Goal: Task Accomplishment & Management: Complete application form

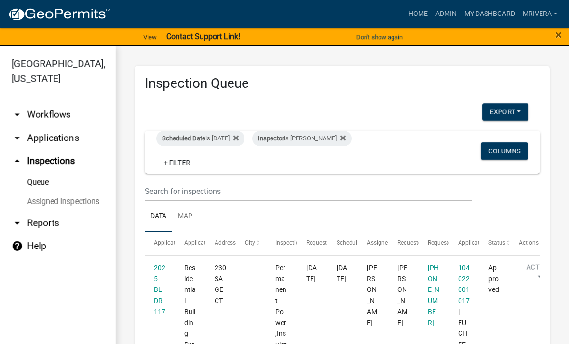
click at [223, 136] on div "Scheduled Date is [DATE]" at bounding box center [200, 138] width 88 height 15
click at [226, 138] on div "Scheduled Date is [DATE]" at bounding box center [200, 138] width 88 height 15
click at [226, 174] on wm-filter-builder "Scheduled Date is [DATE] Inspector is [PERSON_NAME] + Filter Columns" at bounding box center [342, 166] width 395 height 70
click at [232, 133] on div "Scheduled Date is [DATE]" at bounding box center [200, 138] width 88 height 15
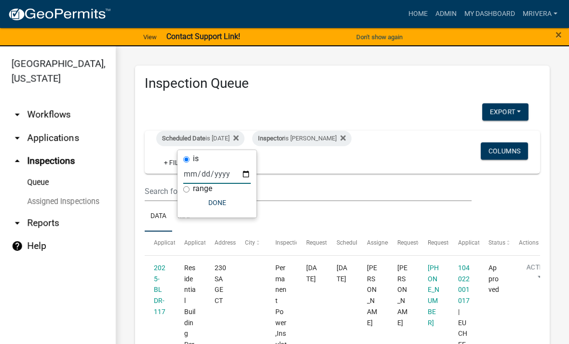
click at [230, 170] on input "[DATE]" at bounding box center [217, 174] width 68 height 20
type input "[DATE]"
click at [224, 206] on button "Done" at bounding box center [217, 202] width 68 height 17
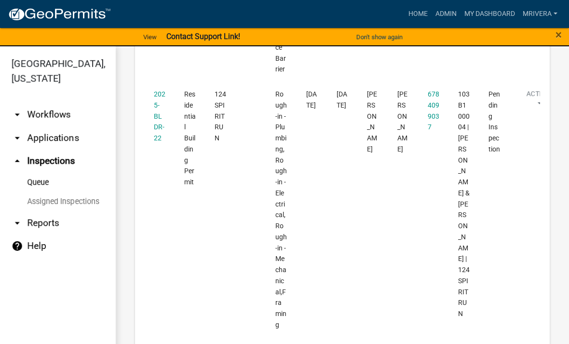
scroll to position [527, 0]
click at [158, 105] on link "2025-BLDR-22" at bounding box center [160, 117] width 12 height 52
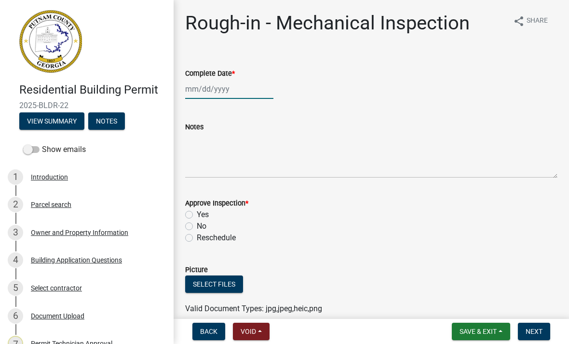
click at [244, 95] on div at bounding box center [229, 89] width 88 height 20
select select "9"
select select "2025"
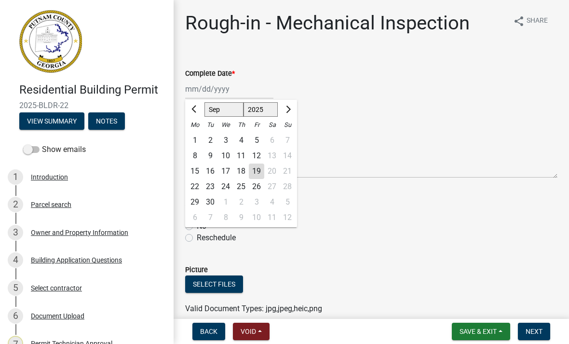
click at [259, 172] on div "19" at bounding box center [256, 170] width 15 height 15
type input "[DATE]"
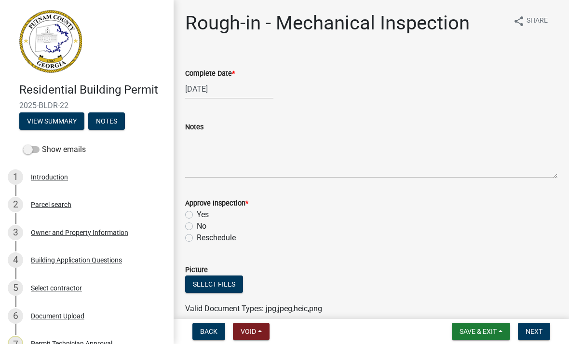
click at [198, 213] on label "Yes" at bounding box center [203, 215] width 12 height 12
click at [198, 213] on input "Yes" at bounding box center [200, 212] width 6 height 6
radio input "true"
click at [533, 323] on button "Next" at bounding box center [534, 331] width 32 height 17
click at [221, 91] on div at bounding box center [229, 89] width 88 height 20
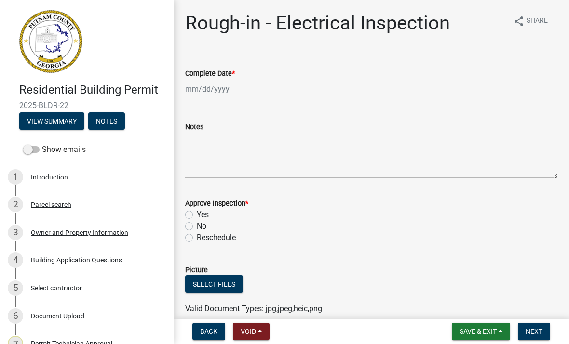
select select "9"
select select "2025"
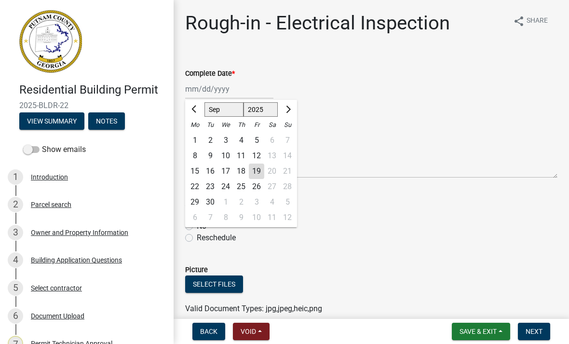
click at [258, 174] on div "19" at bounding box center [256, 170] width 15 height 15
type input "[DATE]"
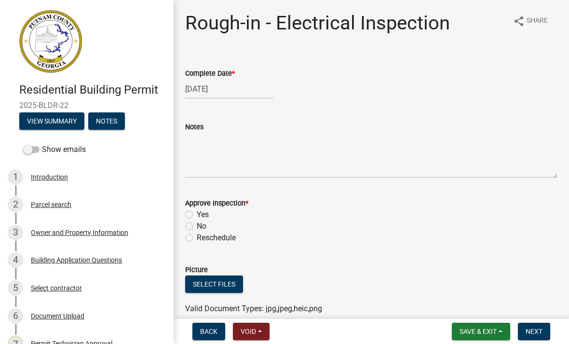
click at [197, 214] on label "Yes" at bounding box center [203, 215] width 12 height 12
click at [197, 214] on input "Yes" at bounding box center [200, 212] width 6 height 6
radio input "true"
click at [538, 336] on button "Next" at bounding box center [534, 331] width 32 height 17
click at [237, 84] on div at bounding box center [229, 89] width 88 height 20
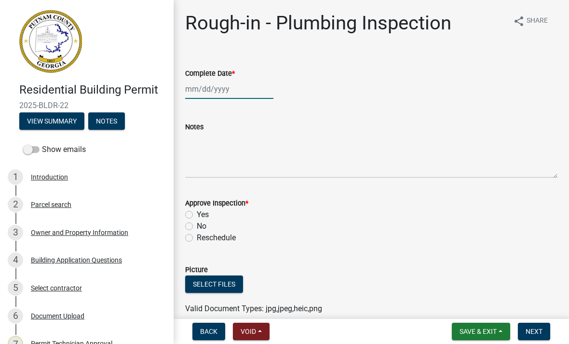
select select "9"
select select "2025"
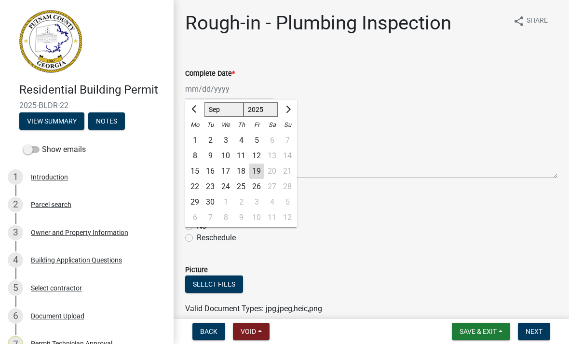
click at [259, 170] on div "19" at bounding box center [256, 170] width 15 height 15
type input "[DATE]"
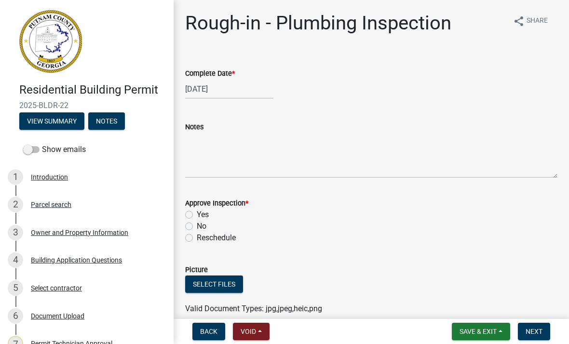
click at [197, 211] on label "Yes" at bounding box center [203, 215] width 12 height 12
click at [197, 211] on input "Yes" at bounding box center [200, 212] width 6 height 6
radio input "true"
click at [543, 326] on button "Next" at bounding box center [534, 331] width 32 height 17
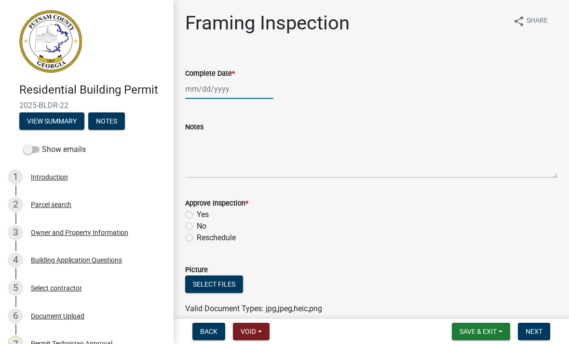
click at [218, 81] on div at bounding box center [229, 89] width 88 height 20
select select "9"
select select "2025"
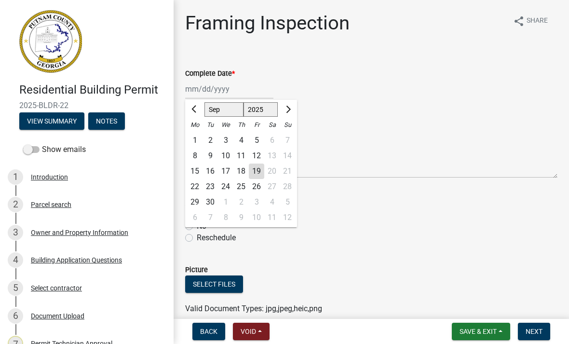
click at [261, 168] on div "19" at bounding box center [256, 170] width 15 height 15
type input "[DATE]"
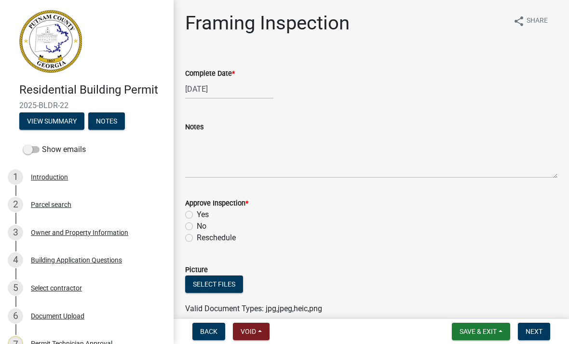
click at [189, 208] on div "Approve Inspection *" at bounding box center [371, 203] width 372 height 12
click at [197, 213] on label "Yes" at bounding box center [203, 215] width 12 height 12
click at [197, 213] on input "Yes" at bounding box center [200, 212] width 6 height 6
radio input "true"
click at [543, 331] on button "Next" at bounding box center [534, 331] width 32 height 17
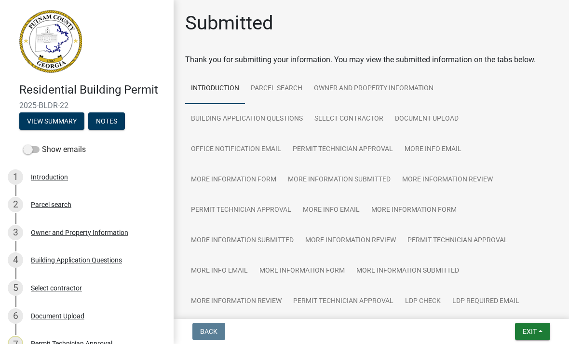
click at [527, 330] on span "Exit" at bounding box center [530, 331] width 14 height 8
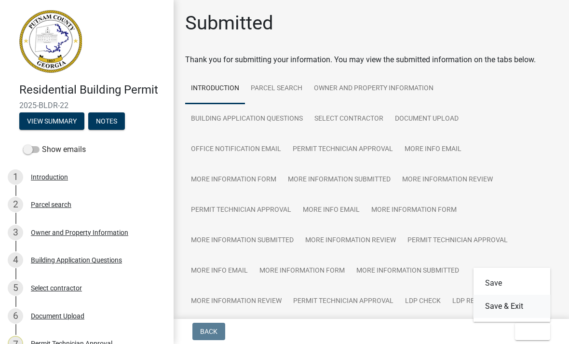
click at [523, 305] on button "Save & Exit" at bounding box center [512, 306] width 77 height 23
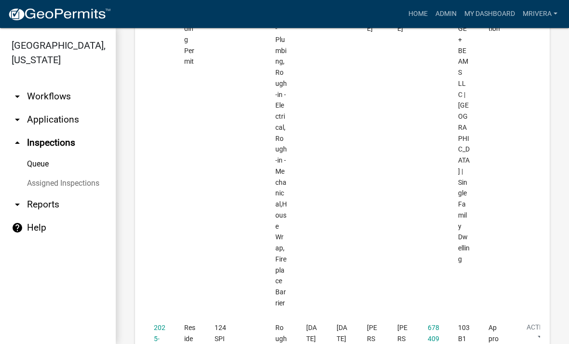
scroll to position [279, 0]
